Goal: Task Accomplishment & Management: Manage account settings

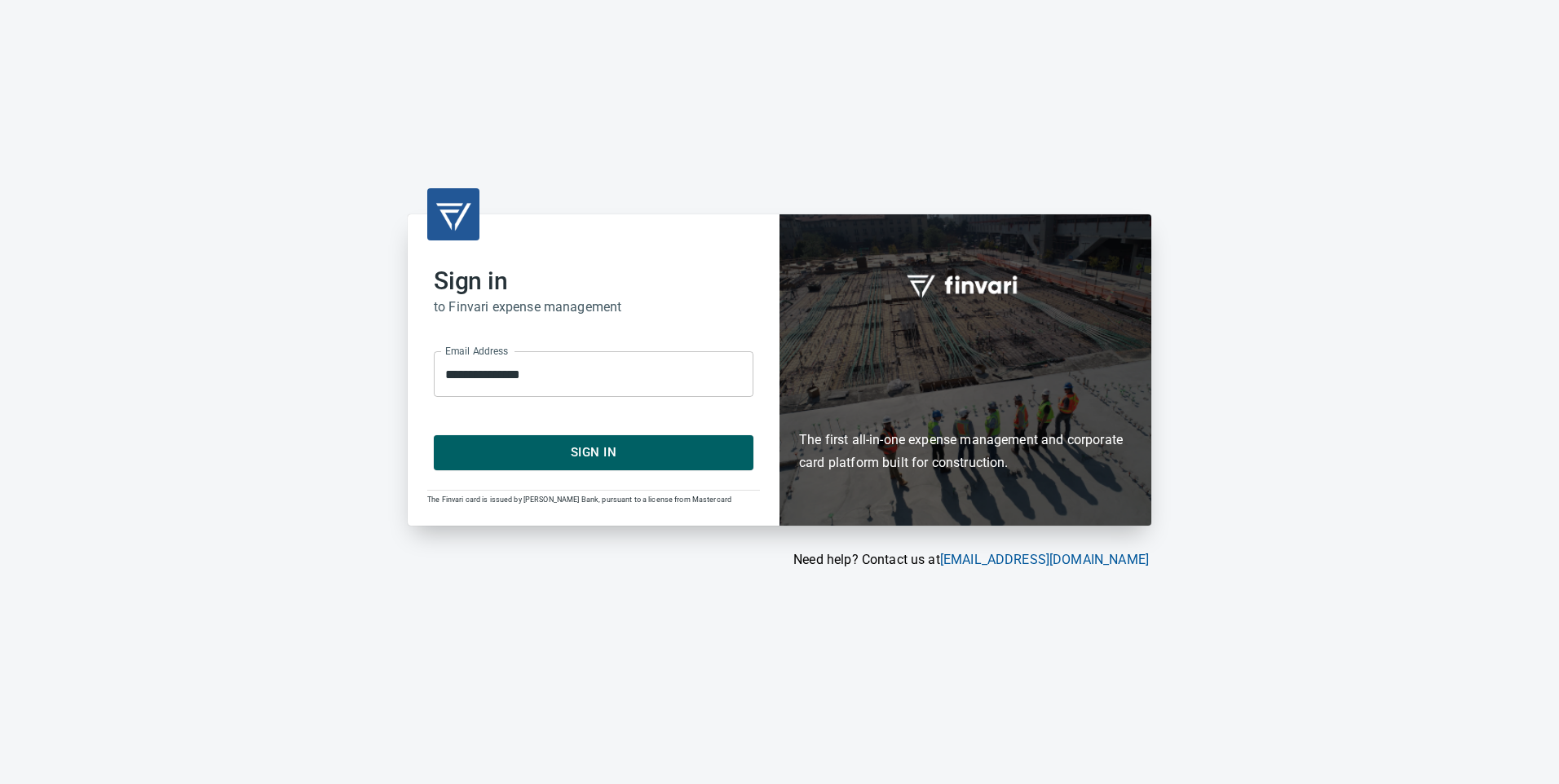
click at [607, 448] on span "Sign In" at bounding box center [594, 452] width 284 height 21
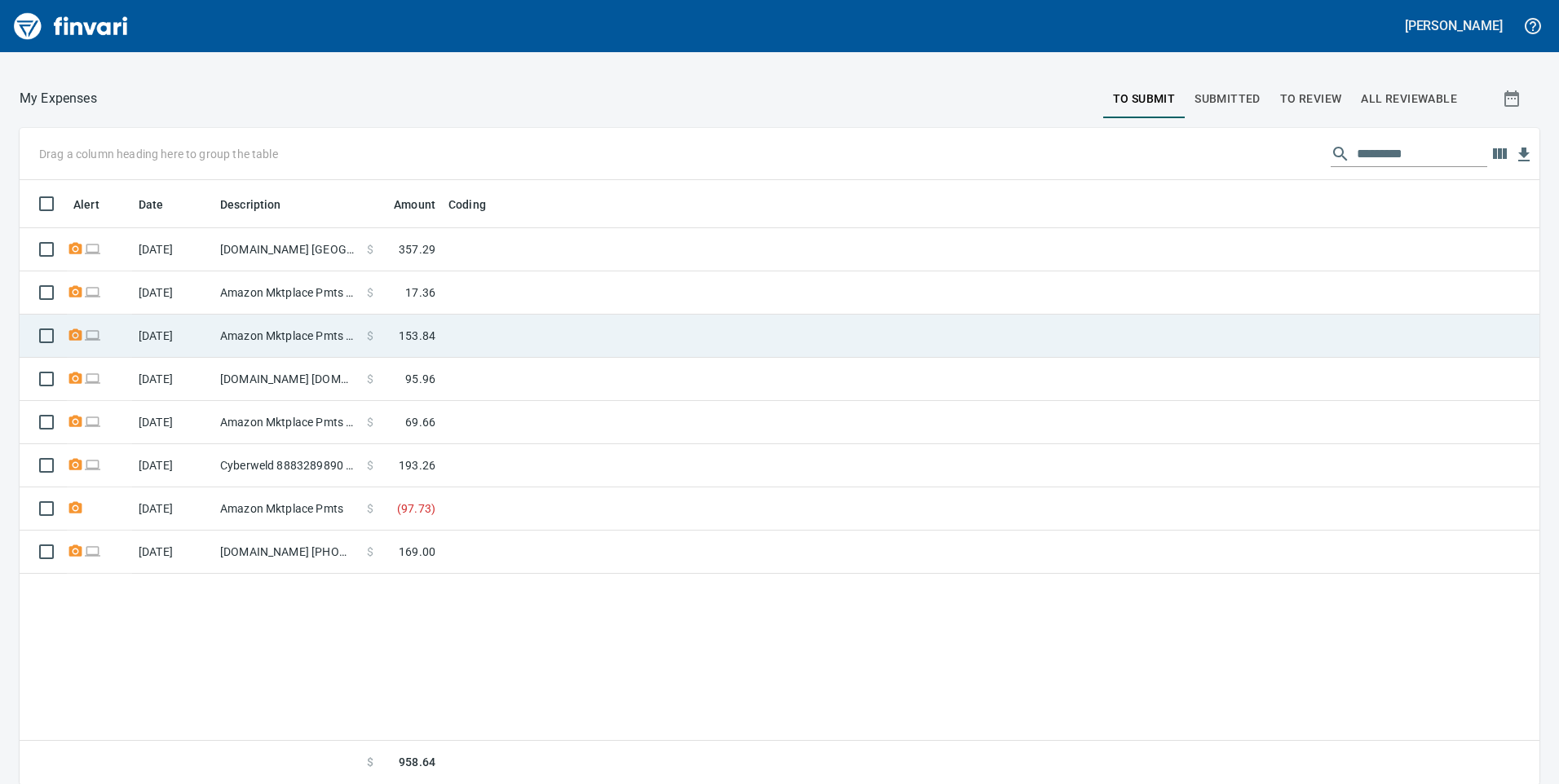
scroll to position [183, 0]
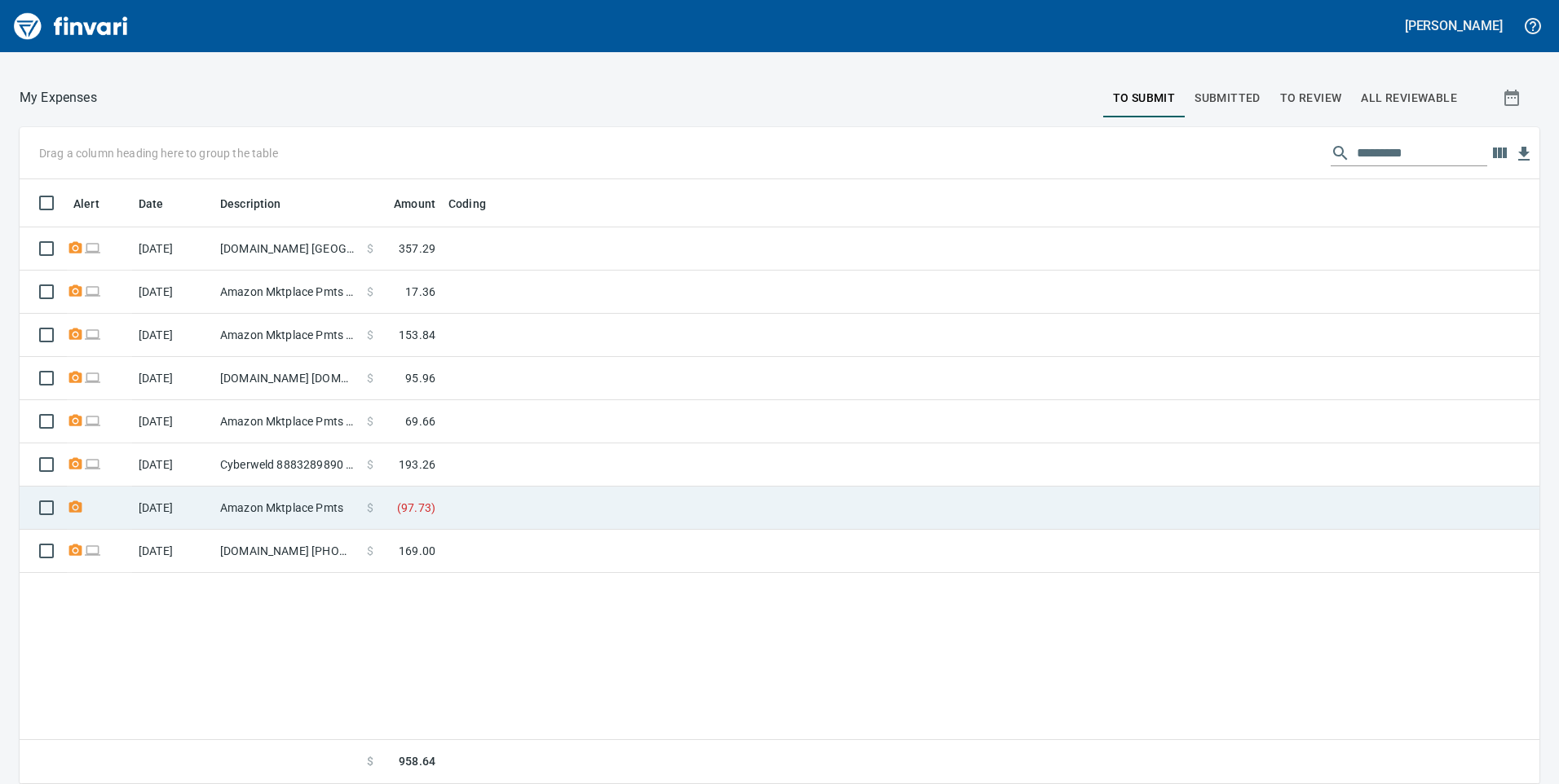
click at [647, 504] on td at bounding box center [646, 508] width 408 height 43
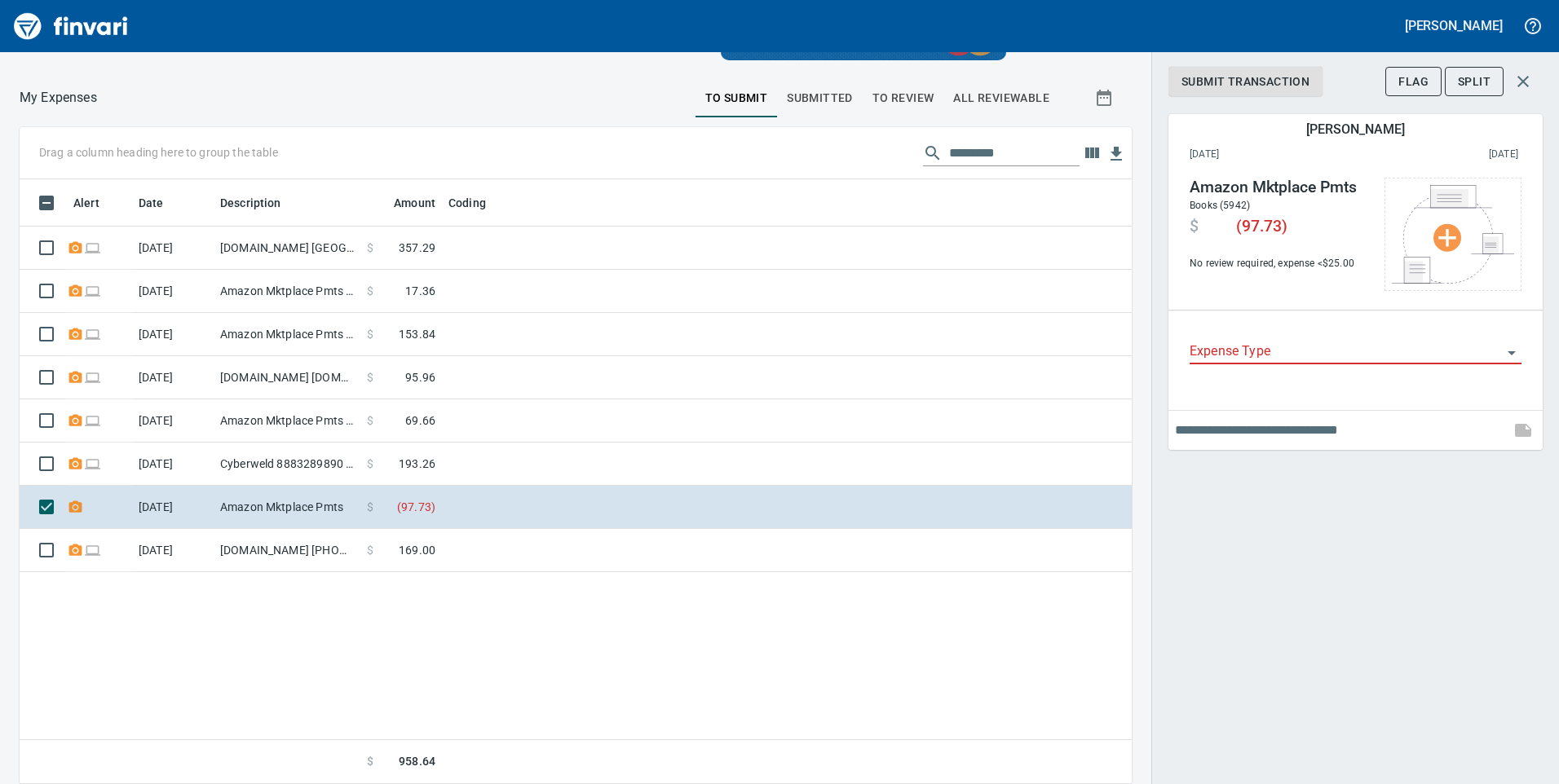
scroll to position [592, 1088]
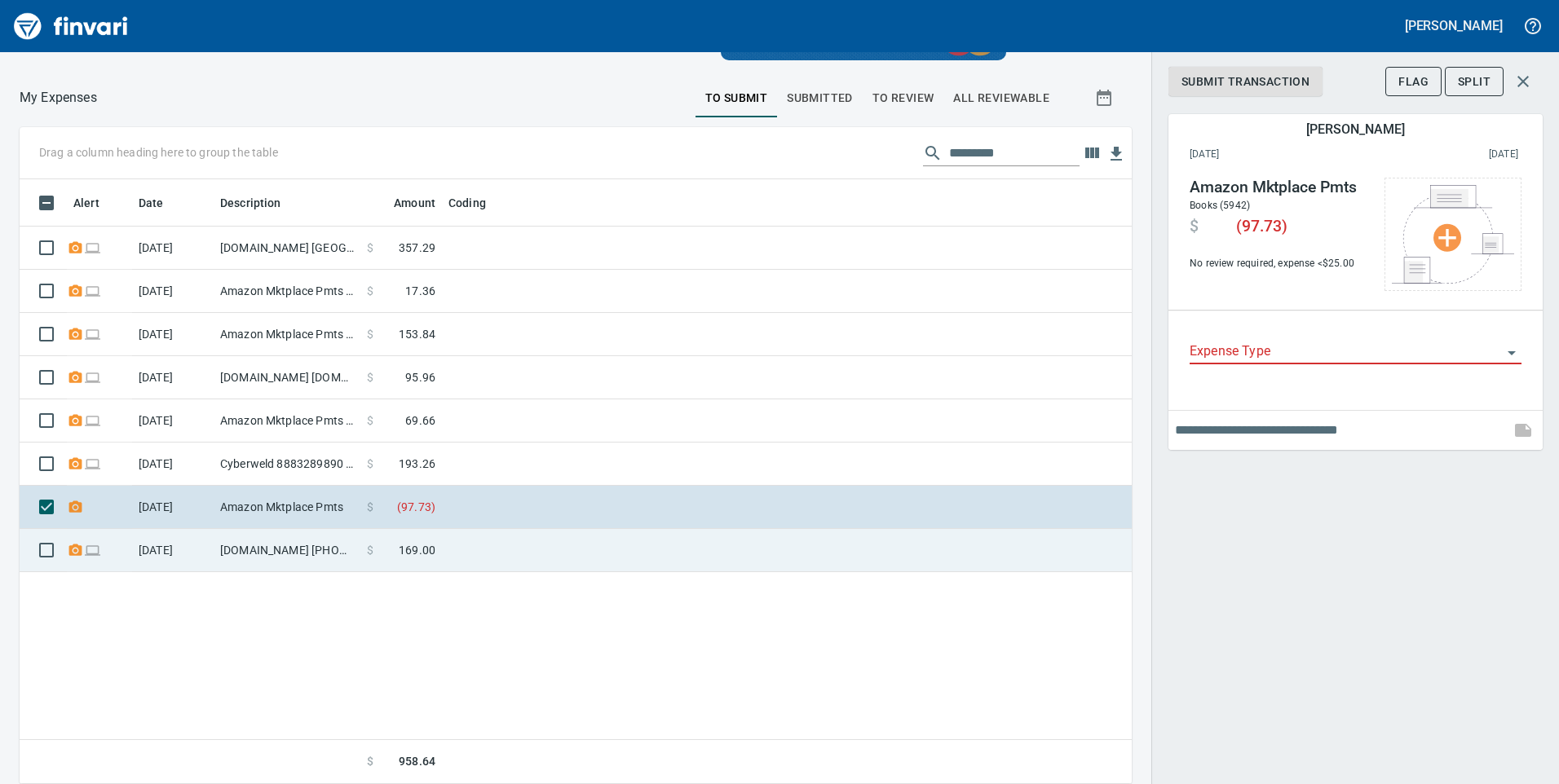
click at [651, 538] on td at bounding box center [646, 550] width 408 height 43
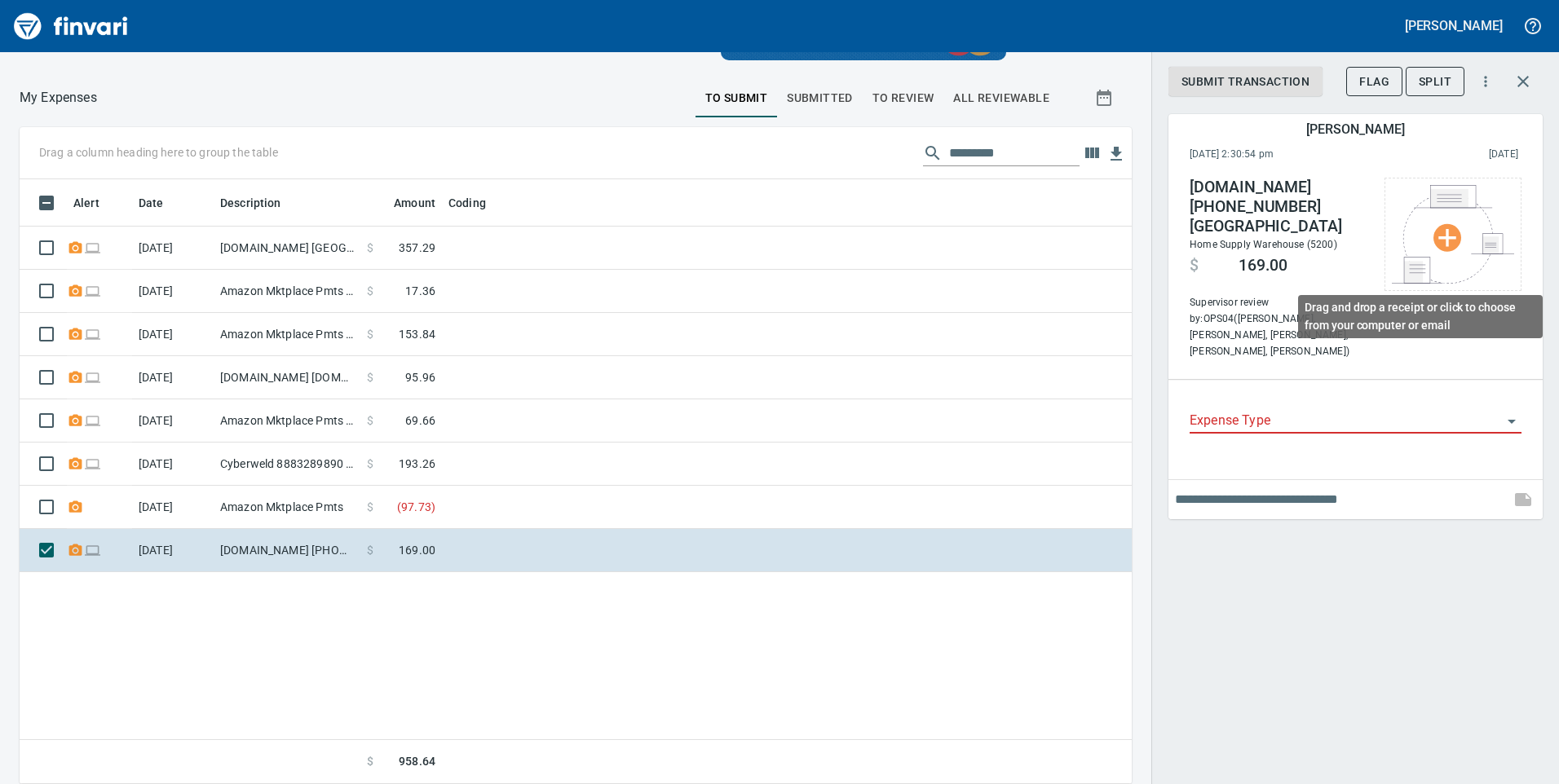
scroll to position [592, 1088]
